Goal: Task Accomplishment & Management: Use online tool/utility

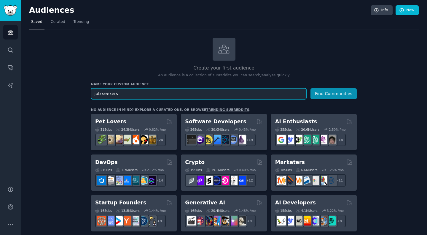
type input "job seekers"
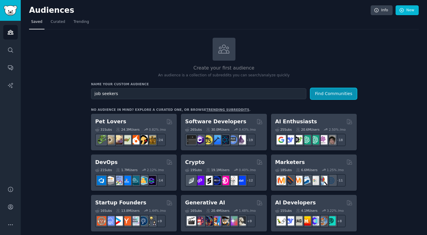
click at [342, 91] on button "Find Communities" at bounding box center [334, 93] width 46 height 11
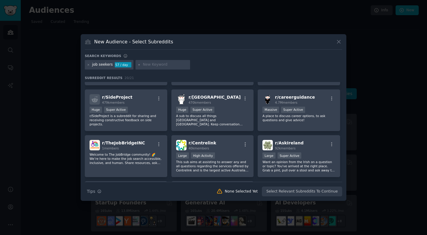
scroll to position [173, 0]
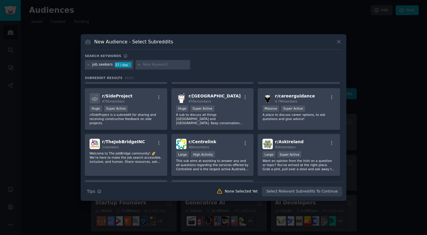
click at [332, 96] on icon "button" at bounding box center [331, 97] width 5 height 5
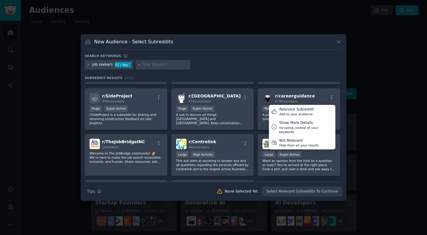
click at [298, 110] on div "Relevant Subreddit" at bounding box center [297, 109] width 35 height 5
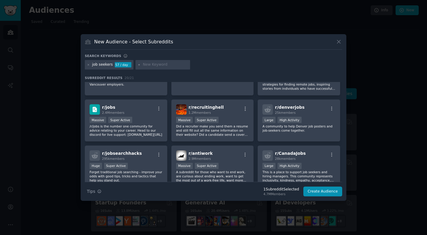
scroll to position [28, 0]
click at [155, 110] on button "button" at bounding box center [158, 109] width 7 height 5
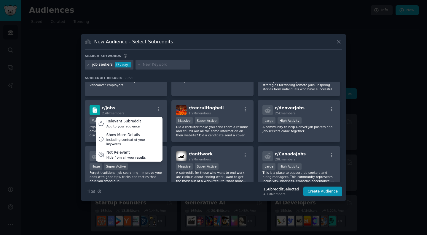
click at [132, 124] on div "Add to your audience" at bounding box center [124, 126] width 35 height 4
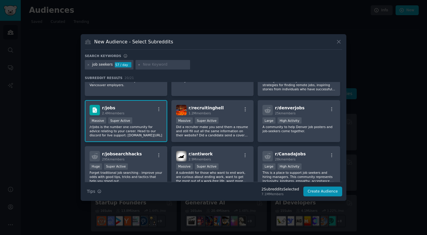
click at [229, 110] on div "r/ recruitinghell 1.2M members" at bounding box center [212, 110] width 73 height 10
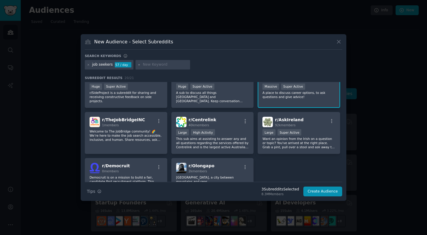
scroll to position [222, 0]
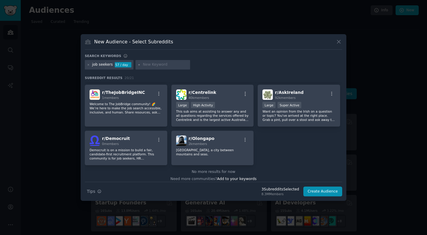
click at [241, 177] on span "Add to your keywords" at bounding box center [236, 179] width 39 height 4
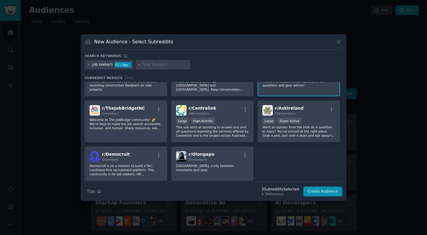
scroll to position [179, 0]
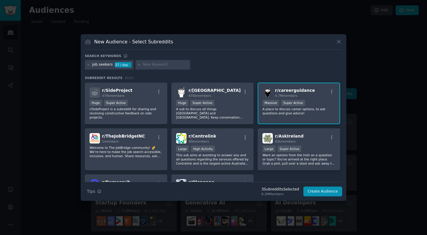
click at [324, 94] on div "r/ careerguidance 4.7M members" at bounding box center [299, 92] width 73 height 10
click at [152, 65] on input "text" at bounding box center [165, 64] width 45 height 5
type input "career guidance"
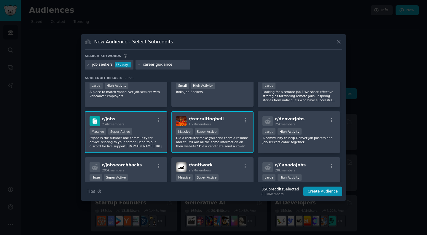
scroll to position [16, 0]
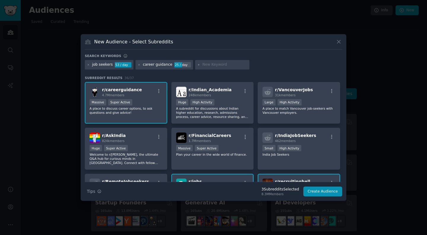
click at [207, 66] on input "text" at bounding box center [224, 64] width 45 height 5
type input "jobs"
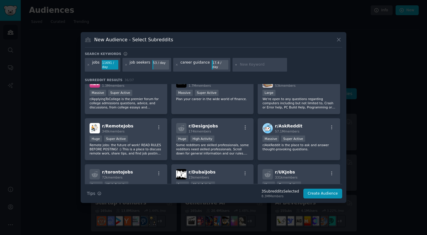
scroll to position [287, 0]
click at [312, 149] on p "r/AskReddit is the place to ask and answer thought-provoking questions." at bounding box center [299, 146] width 73 height 8
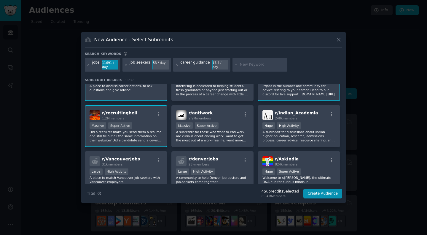
scroll to position [0, 0]
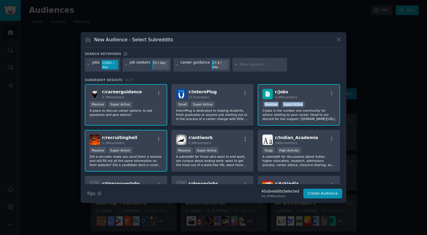
drag, startPoint x: 341, startPoint y: 93, endPoint x: 341, endPoint y: 100, distance: 6.5
click at [341, 100] on div "r/ careerguidance 4.7M members Massive Super Active A place to discuss career o…" at bounding box center [214, 134] width 258 height 100
click at [138, 163] on p "Did a recruiter make you send them a resume and still fill out all the same inf…" at bounding box center [126, 160] width 73 height 12
drag, startPoint x: 343, startPoint y: 96, endPoint x: 341, endPoint y: 118, distance: 22.0
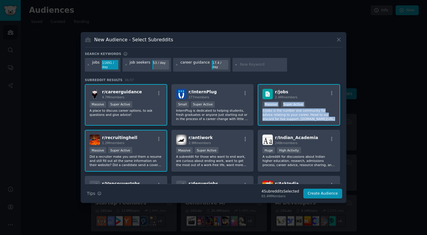
click at [341, 118] on div "New Audience - Select Subreddits Search keywords jobs 11691 / day job seekers 5…" at bounding box center [214, 117] width 266 height 171
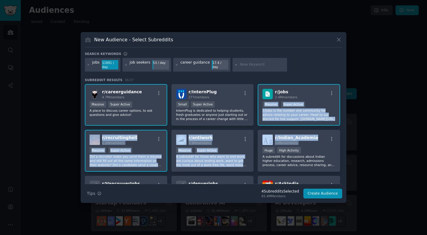
drag, startPoint x: 341, startPoint y: 95, endPoint x: 344, endPoint y: 135, distance: 40.2
click at [344, 135] on div "New Audience - Select Subreddits Search keywords jobs 11691 / day job seekers 5…" at bounding box center [214, 117] width 266 height 171
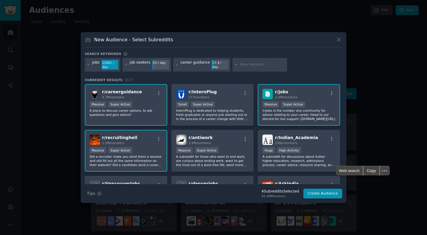
click at [391, 123] on div at bounding box center [213, 117] width 427 height 235
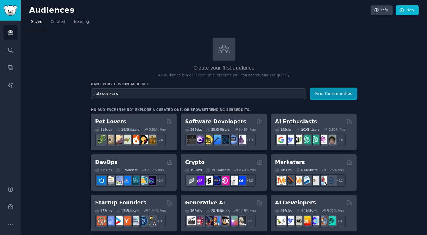
click at [324, 94] on button "Find Communities" at bounding box center [334, 93] width 46 height 11
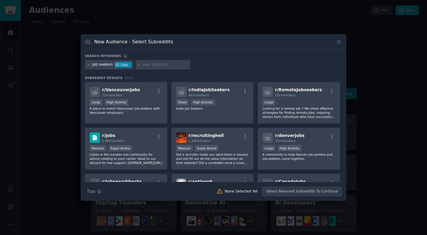
click at [146, 142] on div "r/ jobs 2.4M members" at bounding box center [126, 137] width 73 height 10
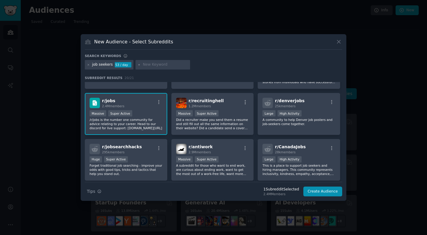
scroll to position [41, 0]
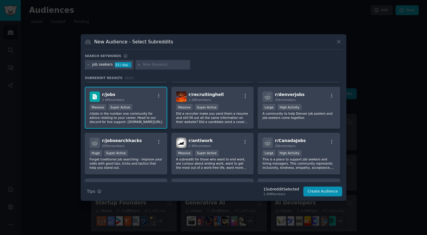
click at [191, 102] on div "r/ recruitinghell 1.2M members 1,000,000+ members Massive Super Active Did a re…" at bounding box center [213, 108] width 83 height 42
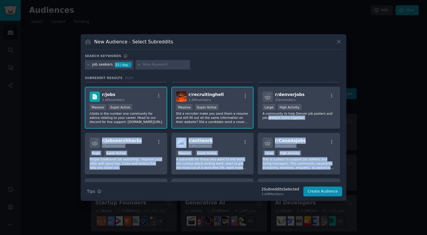
drag, startPoint x: 341, startPoint y: 112, endPoint x: 341, endPoint y: 176, distance: 63.8
click at [341, 176] on div "r/ VancouverJobs 31k members Large High Activity A place to match Vancouver job…" at bounding box center [214, 132] width 258 height 100
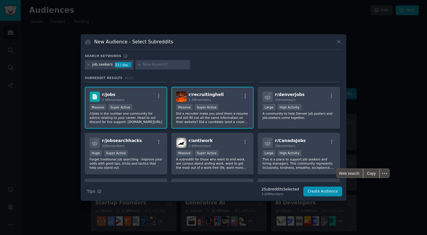
click at [234, 70] on div "job seekers 53 / day" at bounding box center [214, 66] width 258 height 12
drag, startPoint x: 340, startPoint y: 114, endPoint x: 343, endPoint y: 127, distance: 13.0
click at [343, 127] on div "New Audience - Select Subreddits Search keywords job seekers 53 / day Subreddit…" at bounding box center [214, 117] width 266 height 167
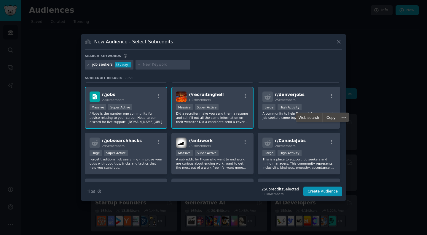
click at [146, 152] on div "Huge Super Active" at bounding box center [126, 153] width 73 height 7
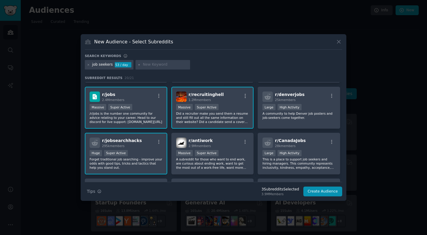
scroll to position [78, 0]
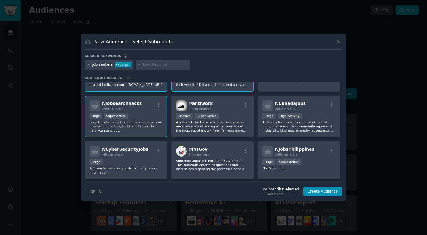
click at [304, 109] on div "r/ CanadaJobs 28k members" at bounding box center [299, 105] width 73 height 10
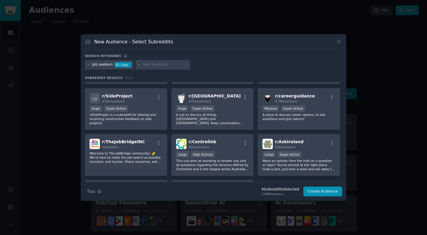
scroll to position [172, 0]
click at [324, 105] on div "r/ careerguidance 4.7M members Massive Super Active A place to discuss career o…" at bounding box center [299, 110] width 83 height 42
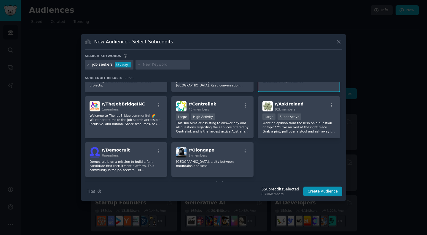
scroll to position [222, 0]
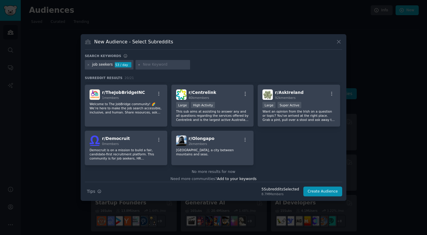
click at [241, 177] on span "Add to your keywords" at bounding box center [236, 179] width 39 height 4
type input "career guidance"
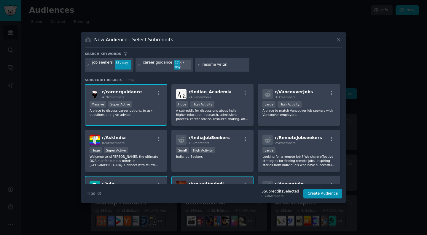
type input "resume writing"
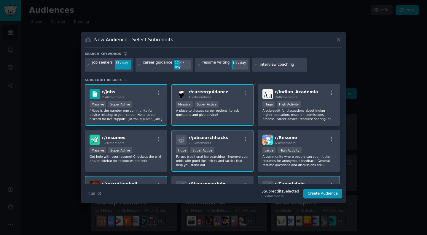
type input "interview coaching"
click at [131, 141] on div "r/ resumes 1.2M members" at bounding box center [126, 139] width 73 height 10
click at [323, 190] on button "Create Audience" at bounding box center [323, 193] width 39 height 10
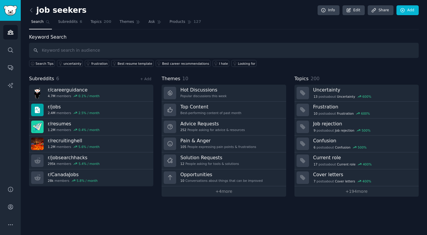
click at [97, 21] on span "Topics" at bounding box center [96, 21] width 11 height 5
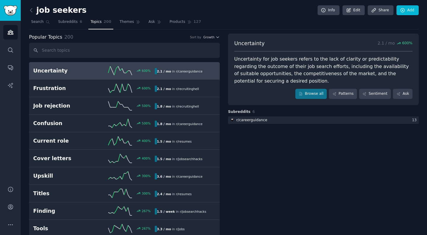
click at [52, 89] on h2 "Frustration" at bounding box center [63, 88] width 61 height 7
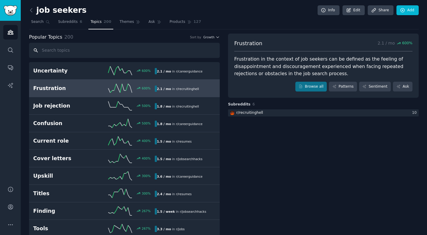
click at [66, 51] on input "text" at bounding box center [124, 50] width 191 height 15
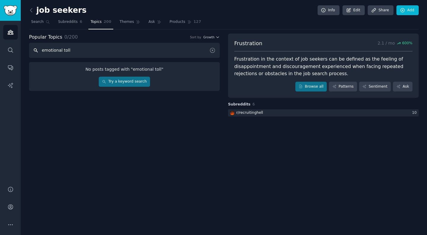
click at [79, 48] on input "emotional toll" at bounding box center [124, 50] width 191 height 15
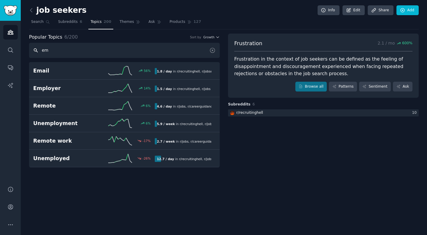
type input "e"
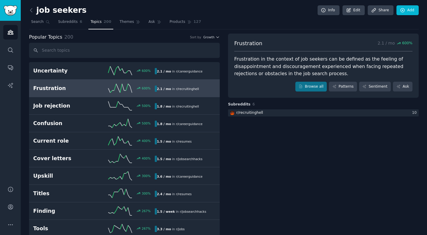
click at [42, 172] on div "Upskill 300 % 3.6 / mo in r/ careerguidance" at bounding box center [124, 175] width 183 height 9
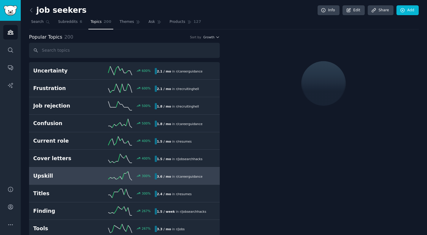
click at [42, 172] on div "Upskill 300 % 3.6 / mo in r/ careerguidance" at bounding box center [124, 175] width 183 height 9
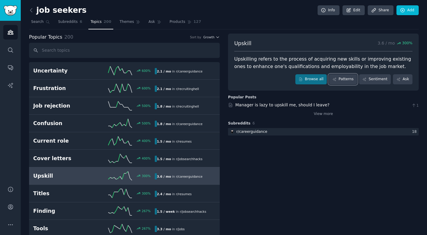
click at [346, 77] on link "Patterns" at bounding box center [343, 79] width 28 height 10
